Goal: Task Accomplishment & Management: Use online tool/utility

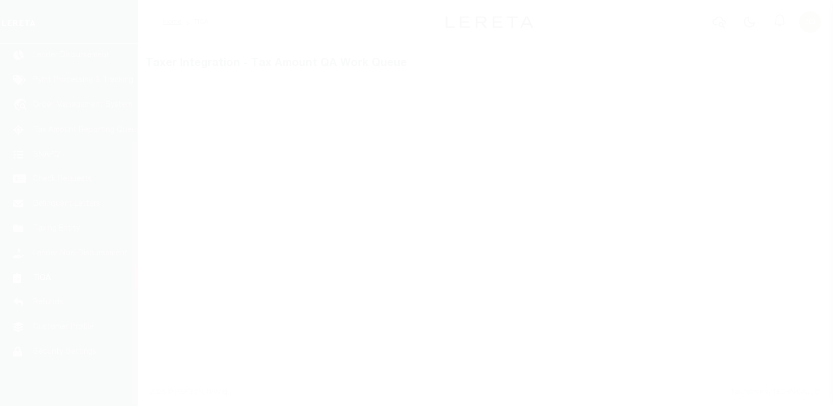
scroll to position [132, 0]
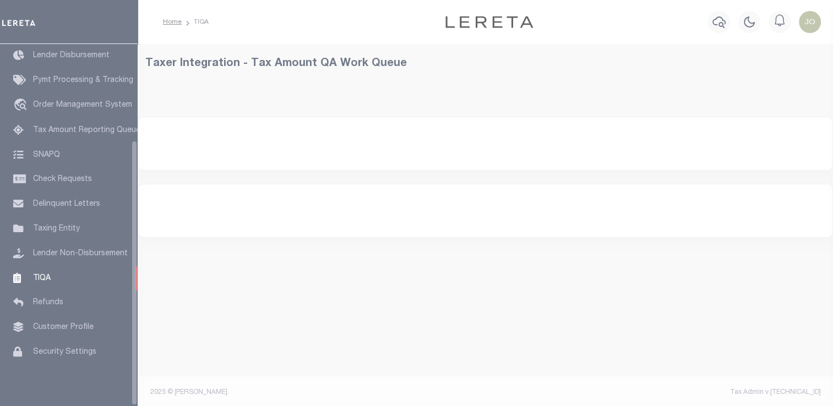
select select "200"
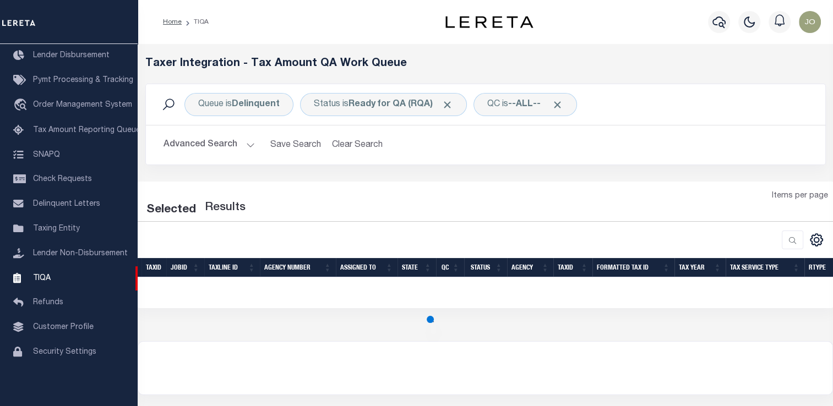
select select "200"
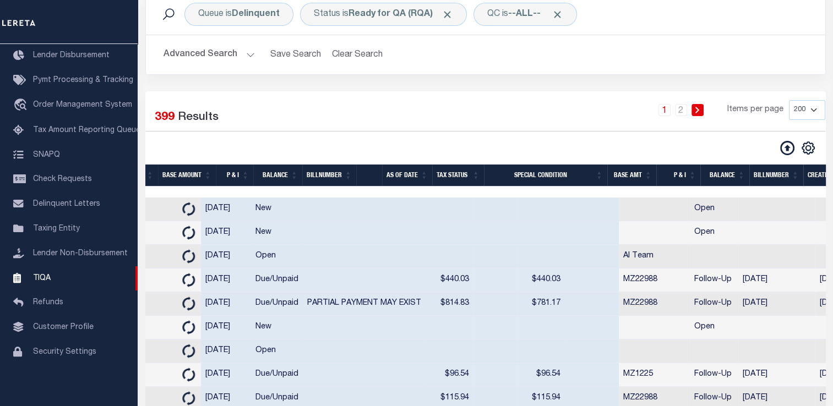
scroll to position [0, 1475]
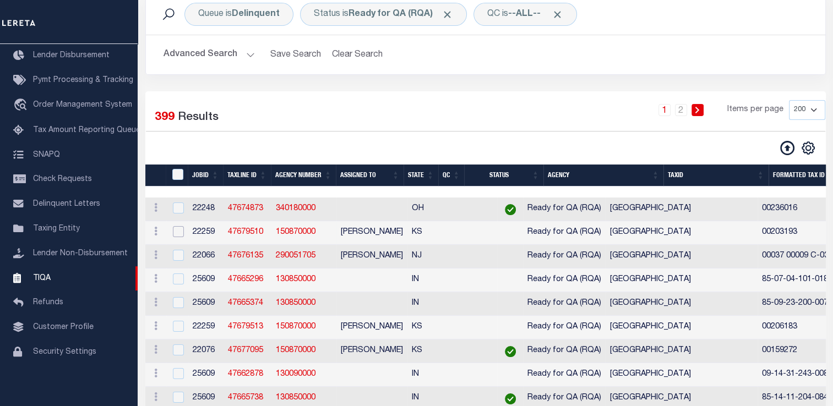
click at [179, 228] on input "checkbox" at bounding box center [178, 231] width 11 height 11
checkbox input "true"
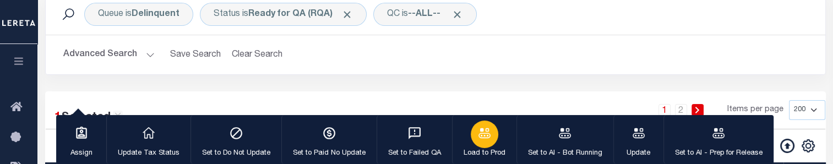
click at [477, 130] on icon "button" at bounding box center [484, 133] width 14 height 14
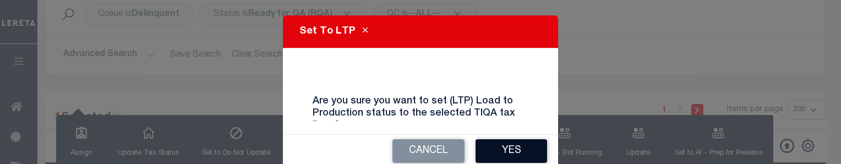
click at [498, 156] on button "Yes" at bounding box center [512, 151] width 72 height 24
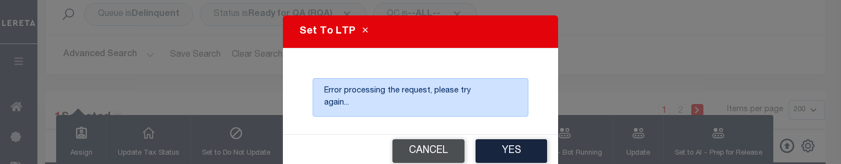
click at [447, 153] on button "Cancel" at bounding box center [428, 151] width 72 height 24
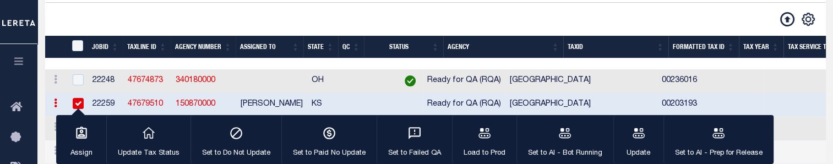
scroll to position [218, 0]
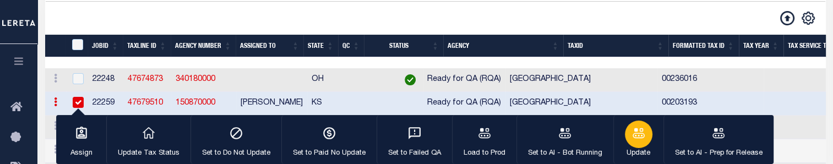
click at [632, 130] on icon "button" at bounding box center [638, 133] width 12 height 10
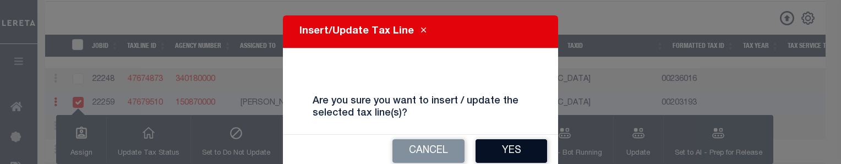
click at [484, 148] on button "Yes" at bounding box center [512, 151] width 72 height 24
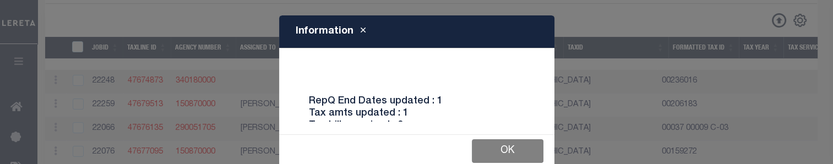
click at [511, 143] on button "Ok" at bounding box center [508, 151] width 72 height 24
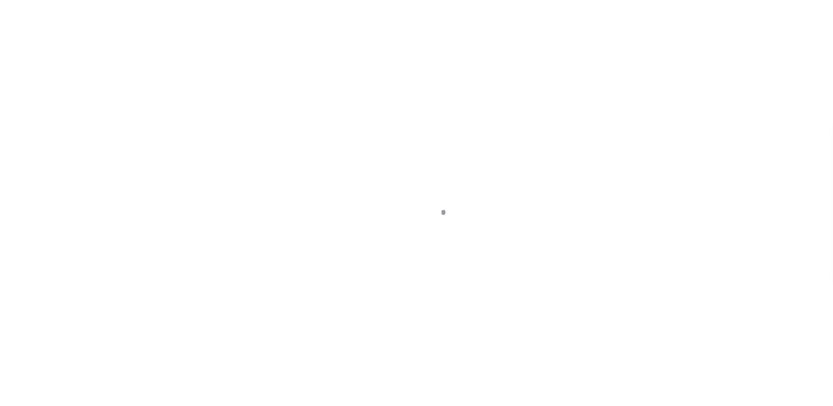
scroll to position [297, 0]
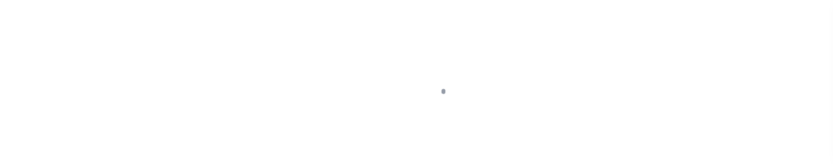
select select "200"
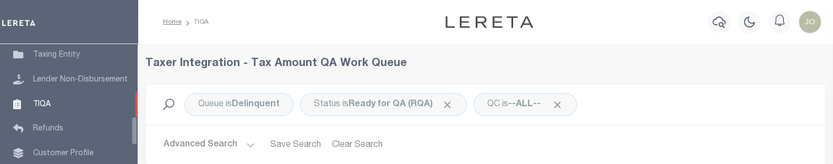
select select "200"
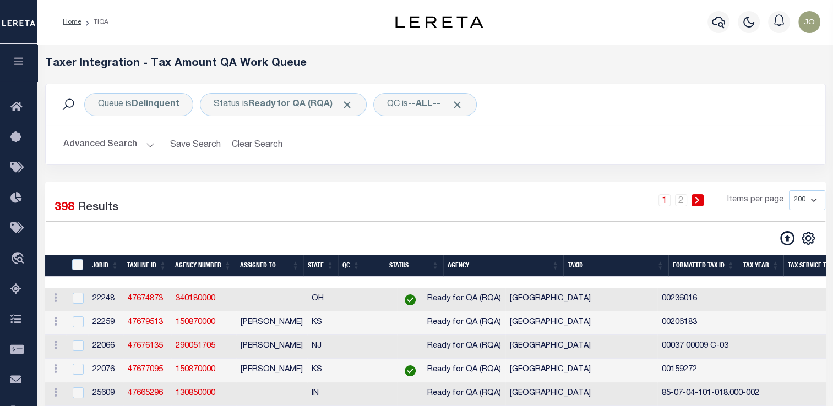
scroll to position [0, 0]
